Goal: Complete application form

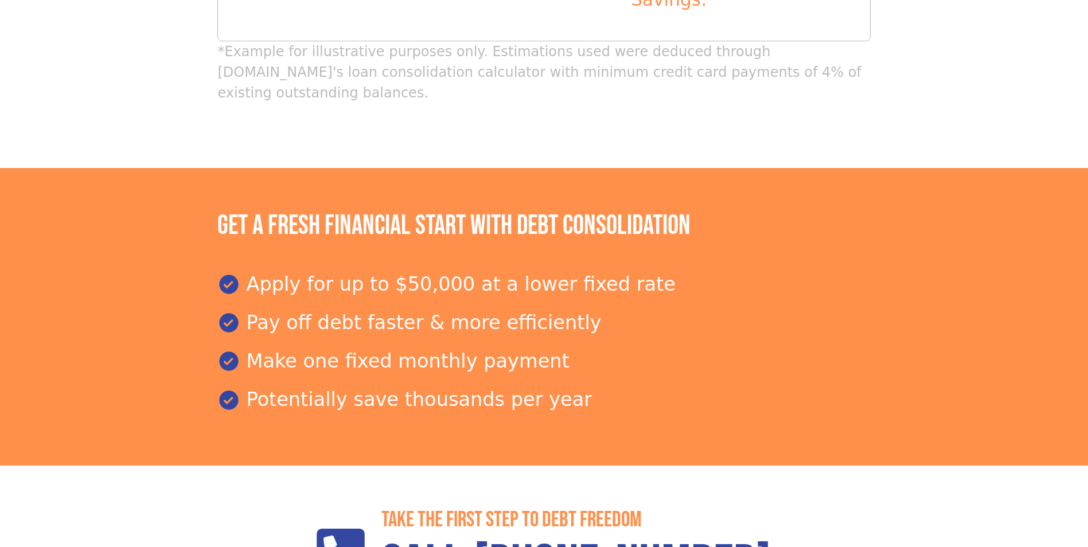
scroll to position [1636, 0]
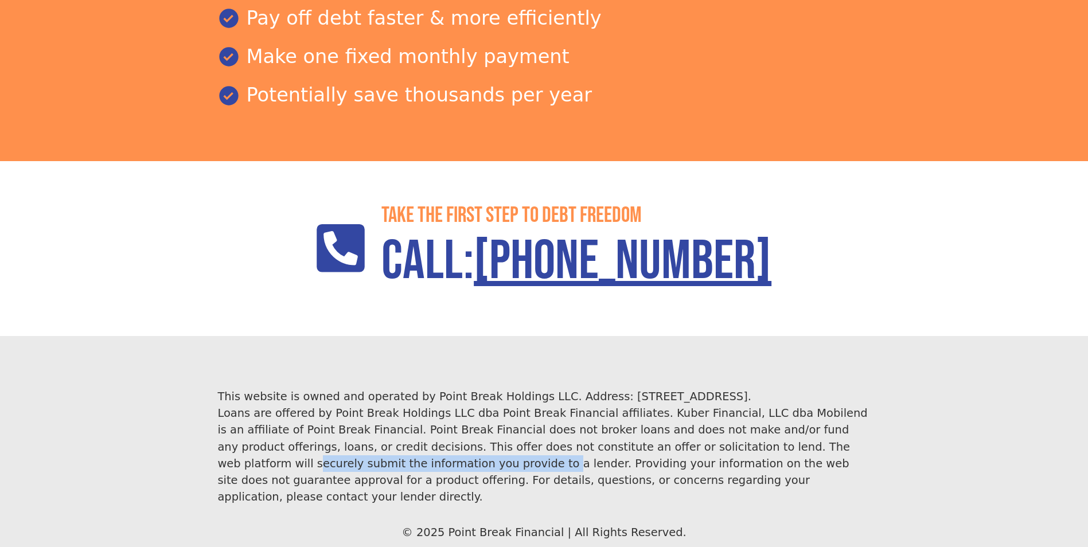
drag, startPoint x: 579, startPoint y: 366, endPoint x: 804, endPoint y: 371, distance: 224.4
click at [803, 388] on div "This website is owned and operated by Point Break Holdings LLC. Address: [STREE…" at bounding box center [543, 446] width 653 height 117
click at [804, 388] on div "This website is owned and operated by Point Break Holdings LLC. Address: [STREE…" at bounding box center [543, 446] width 653 height 117
click at [726, 388] on div "This website is owned and operated by Point Break Holdings LLC. Address: [STREE…" at bounding box center [543, 446] width 653 height 117
click at [726, 388] on div "This website is owned and operated by Point Break Holdings LLC. Address: 1968 S…" at bounding box center [543, 446] width 653 height 117
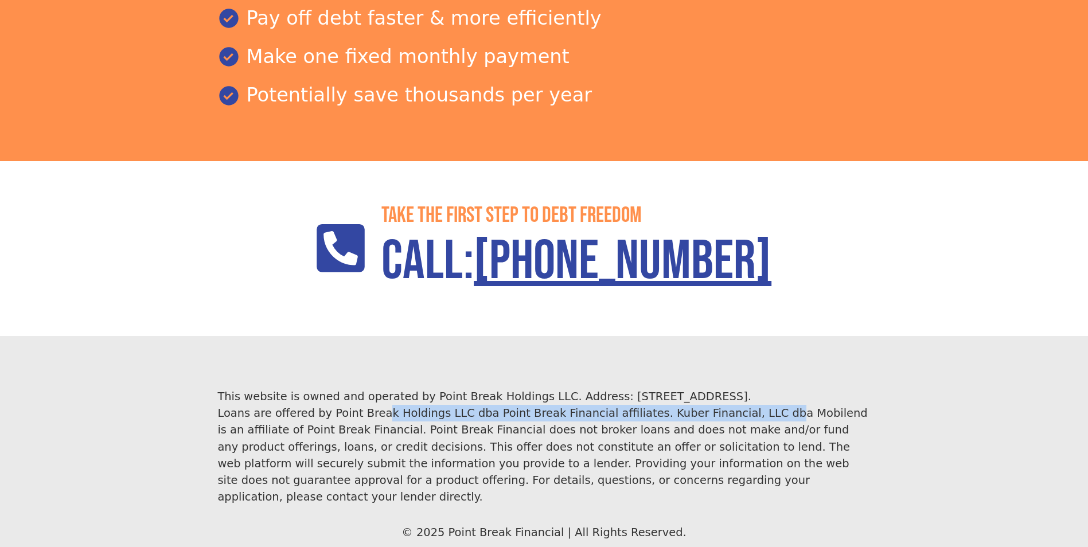
drag, startPoint x: 329, startPoint y: 341, endPoint x: 669, endPoint y: 344, distance: 340.2
click at [669, 388] on div "This website is owned and operated by Point Break Holdings LLC. Address: 1968 S…" at bounding box center [543, 446] width 653 height 117
drag, startPoint x: 160, startPoint y: 340, endPoint x: 639, endPoint y: 337, distance: 478.5
click at [639, 337] on footer "This website is owned and operated by Point Break Holdings LLC. Address: 1968 S…" at bounding box center [544, 487] width 1088 height 302
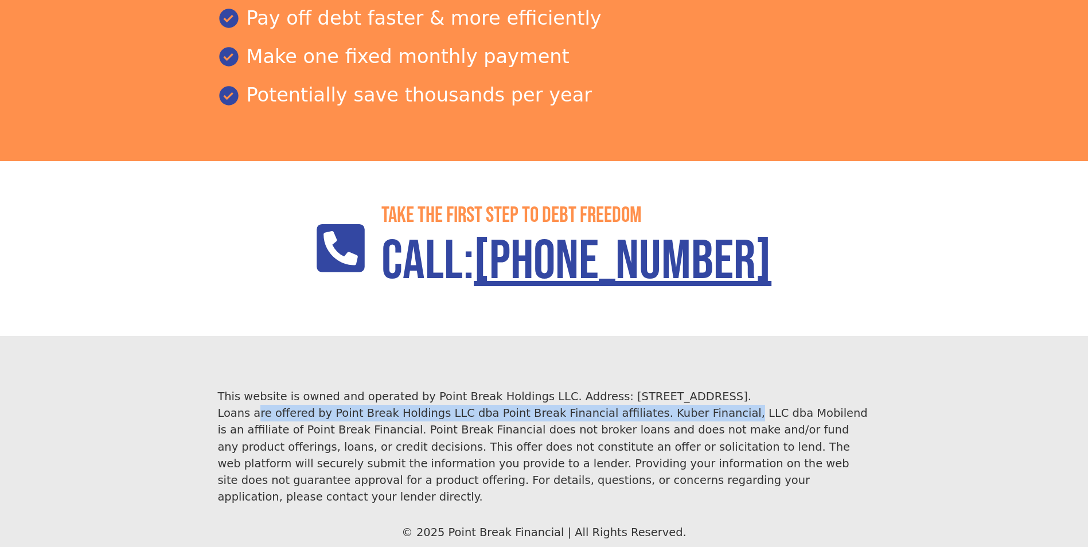
click at [639, 388] on div "This website is owned and operated by Point Break Holdings LLC. Address: 1968 S…" at bounding box center [543, 446] width 653 height 117
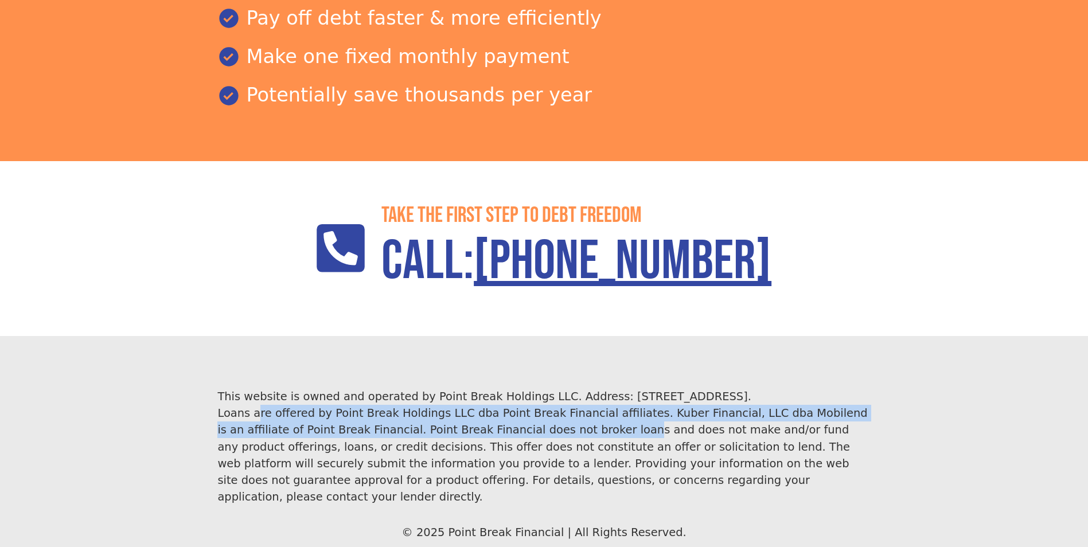
drag, startPoint x: 195, startPoint y: 336, endPoint x: 456, endPoint y: 355, distance: 261.1
click at [456, 355] on footer "This website is owned and operated by Point Break Holdings LLC. Address: 1968 S…" at bounding box center [544, 487] width 1088 height 302
click at [456, 388] on div "This website is owned and operated by Point Break Holdings LLC. Address: 1968 S…" at bounding box center [543, 446] width 653 height 117
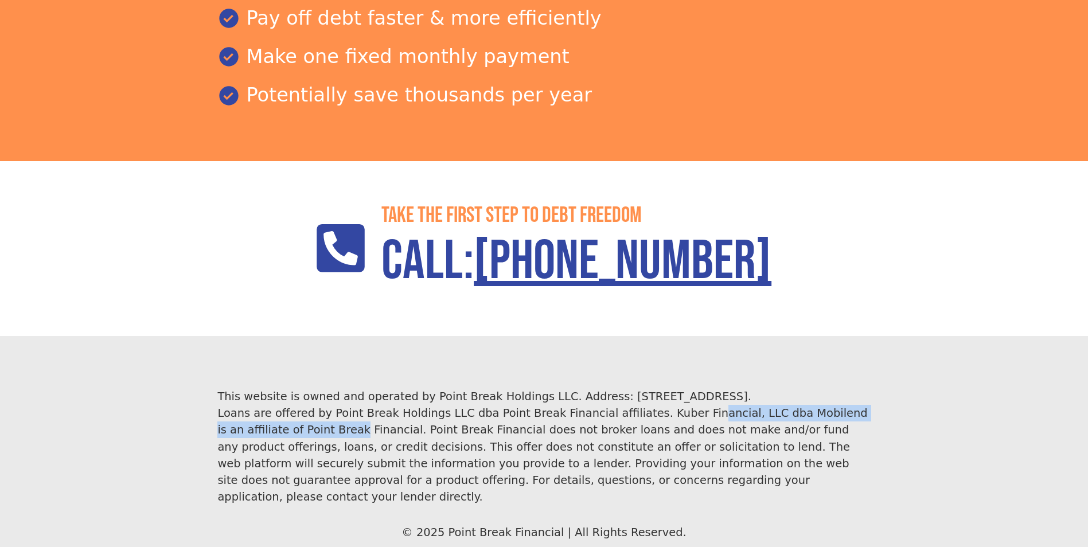
drag, startPoint x: 610, startPoint y: 345, endPoint x: 851, endPoint y: 344, distance: 240.9
click at [851, 388] on div "This website is owned and operated by Point Break Holdings LLC. Address: 1968 S…" at bounding box center [543, 446] width 653 height 117
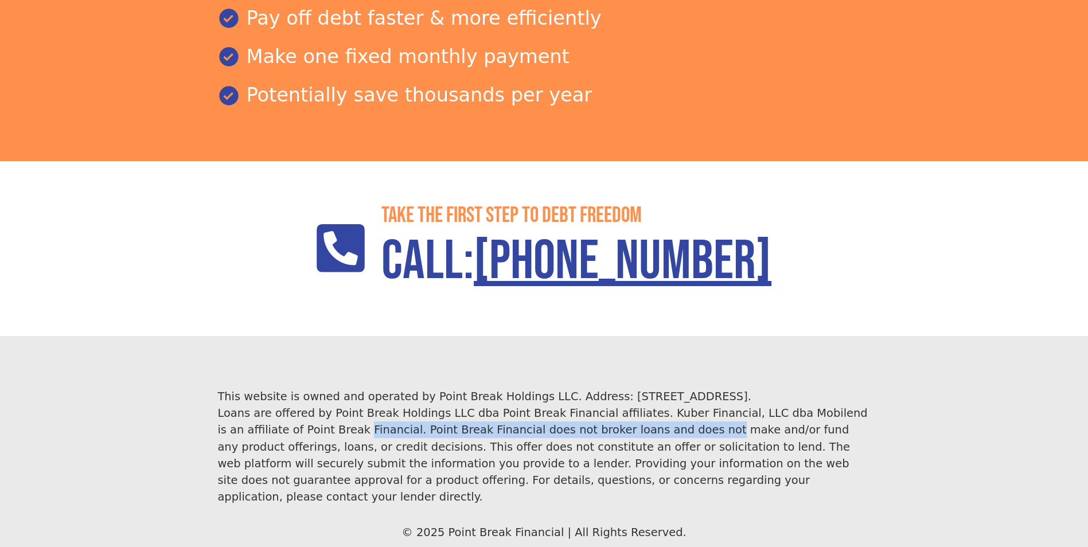
drag, startPoint x: 889, startPoint y: 344, endPoint x: 521, endPoint y: 352, distance: 367.2
click at [521, 352] on footer "This website is owned and operated by Point Break Holdings LLC. Address: 1968 S…" at bounding box center [544, 487] width 1088 height 302
click at [521, 388] on div "This website is owned and operated by Point Break Holdings LLC. Address: 1968 S…" at bounding box center [543, 446] width 653 height 117
drag, startPoint x: 382, startPoint y: 361, endPoint x: 614, endPoint y: 361, distance: 231.8
click at [614, 361] on footer "This website is owned and operated by Point Break Holdings LLC. Address: 1968 S…" at bounding box center [544, 487] width 1088 height 302
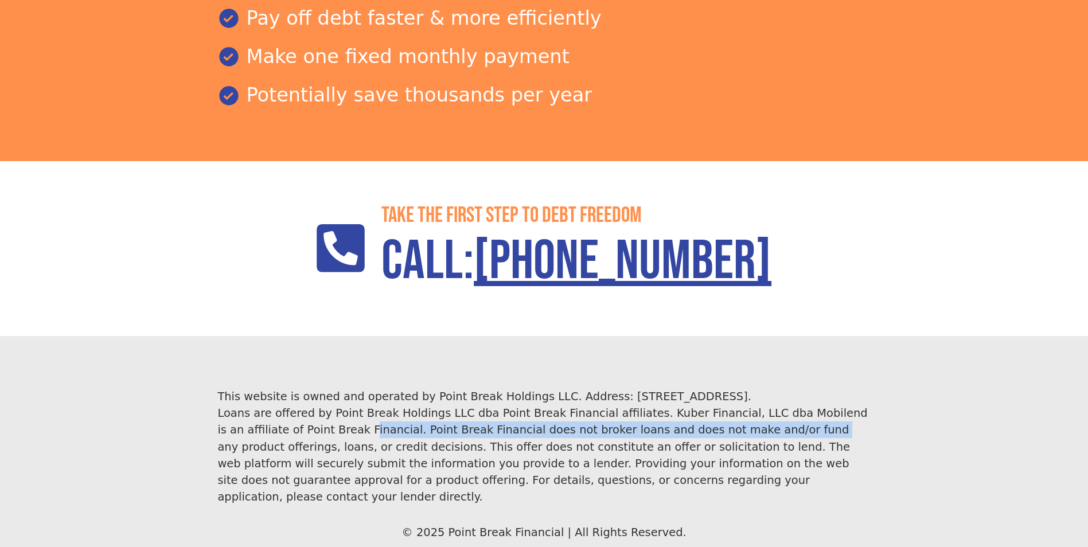
click at [614, 388] on div "This website is owned and operated by Point Break Holdings LLC. Address: 1968 S…" at bounding box center [543, 446] width 653 height 117
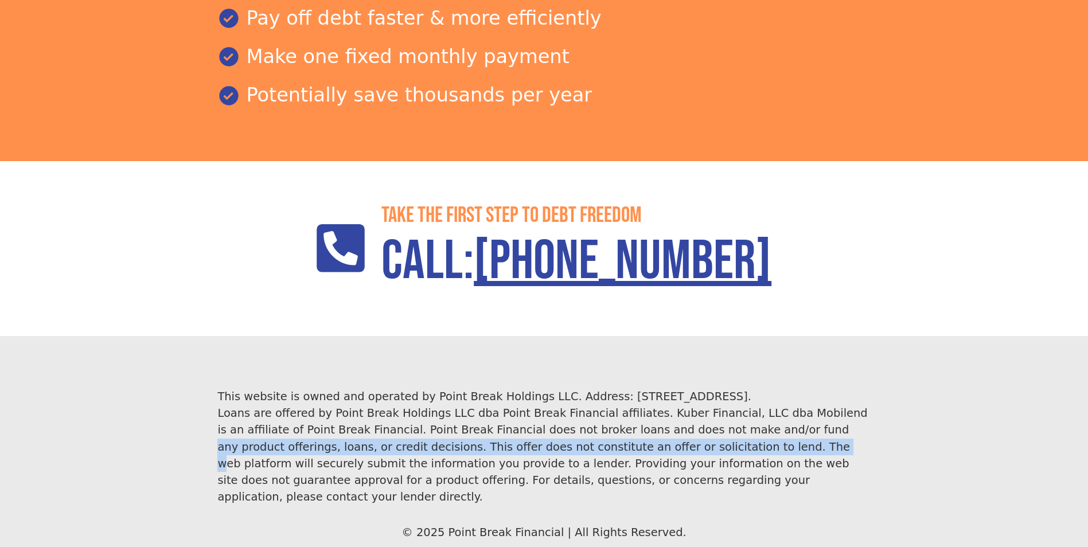
drag, startPoint x: 614, startPoint y: 361, endPoint x: 493, endPoint y: 364, distance: 120.5
click at [493, 388] on div "This website is owned and operated by Point Break Holdings LLC. Address: 1968 S…" at bounding box center [543, 446] width 653 height 117
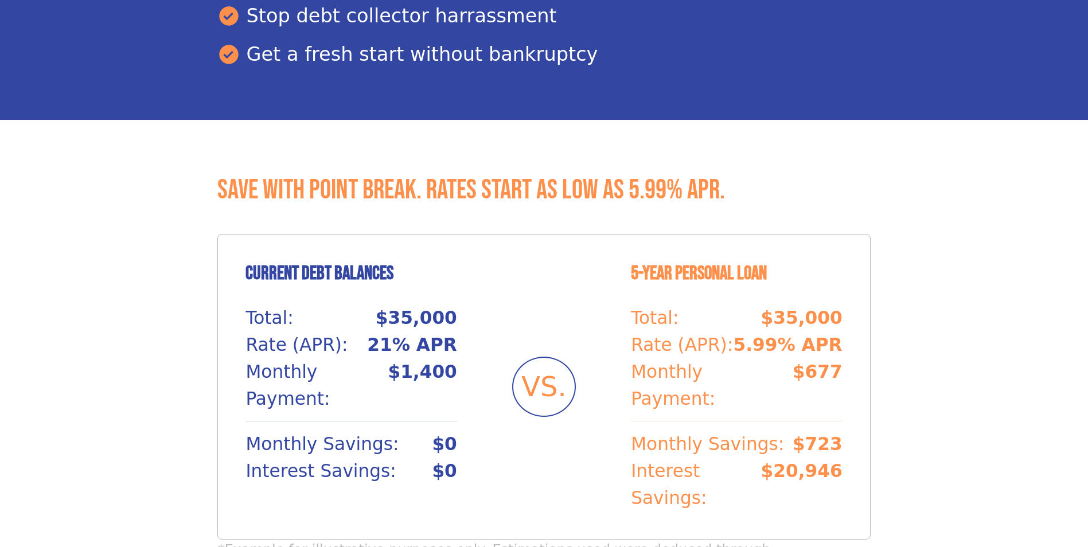
scroll to position [334, 0]
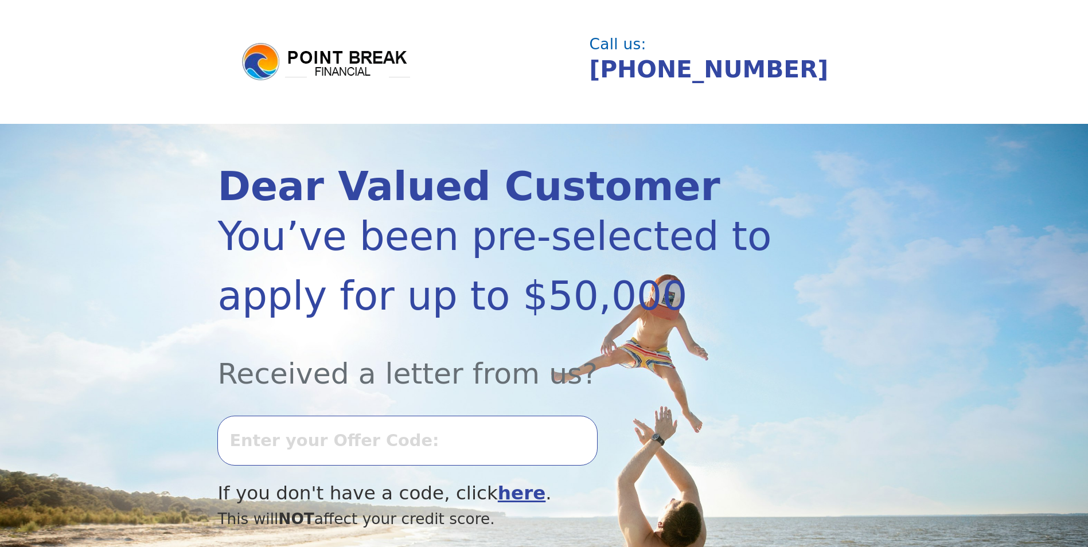
click at [497, 258] on div "You’ve been pre-selected to apply for up to $50,000" at bounding box center [494, 266] width 555 height 119
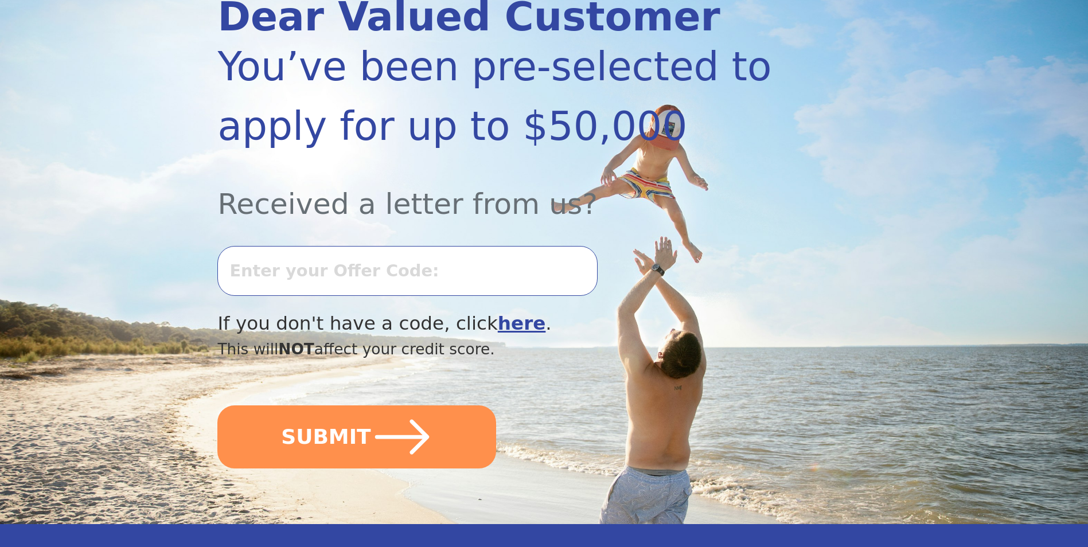
scroll to position [115, 0]
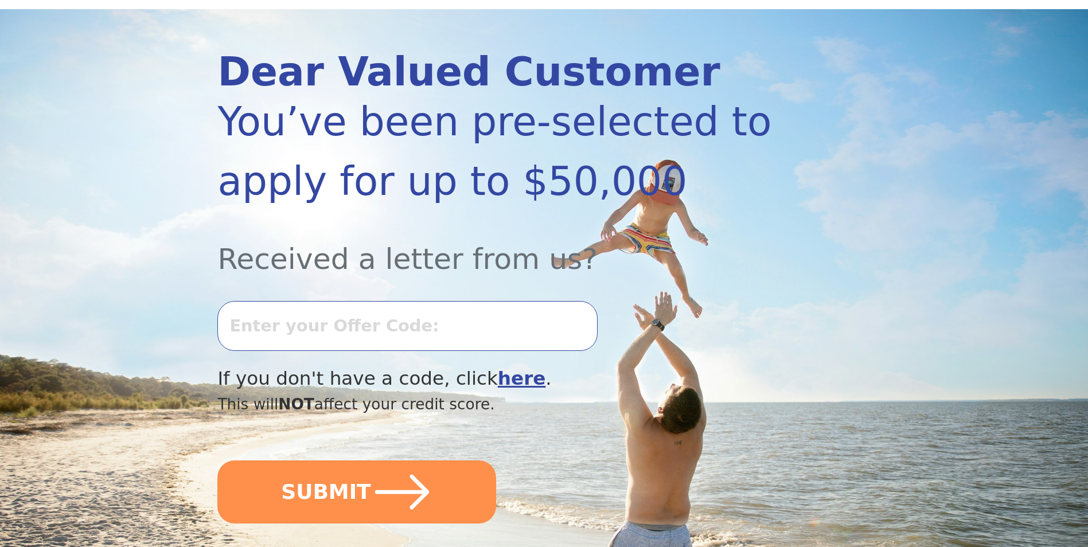
click at [386, 317] on input "text" at bounding box center [407, 325] width 380 height 49
click at [498, 383] on b "here" at bounding box center [522, 379] width 48 height 22
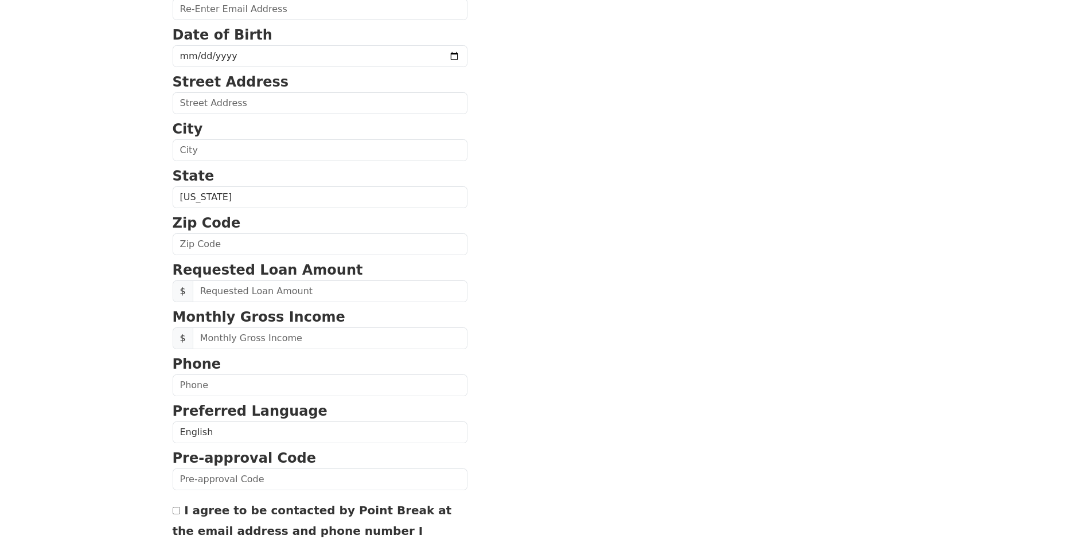
scroll to position [366, 0]
